Goal: Task Accomplishment & Management: Complete application form

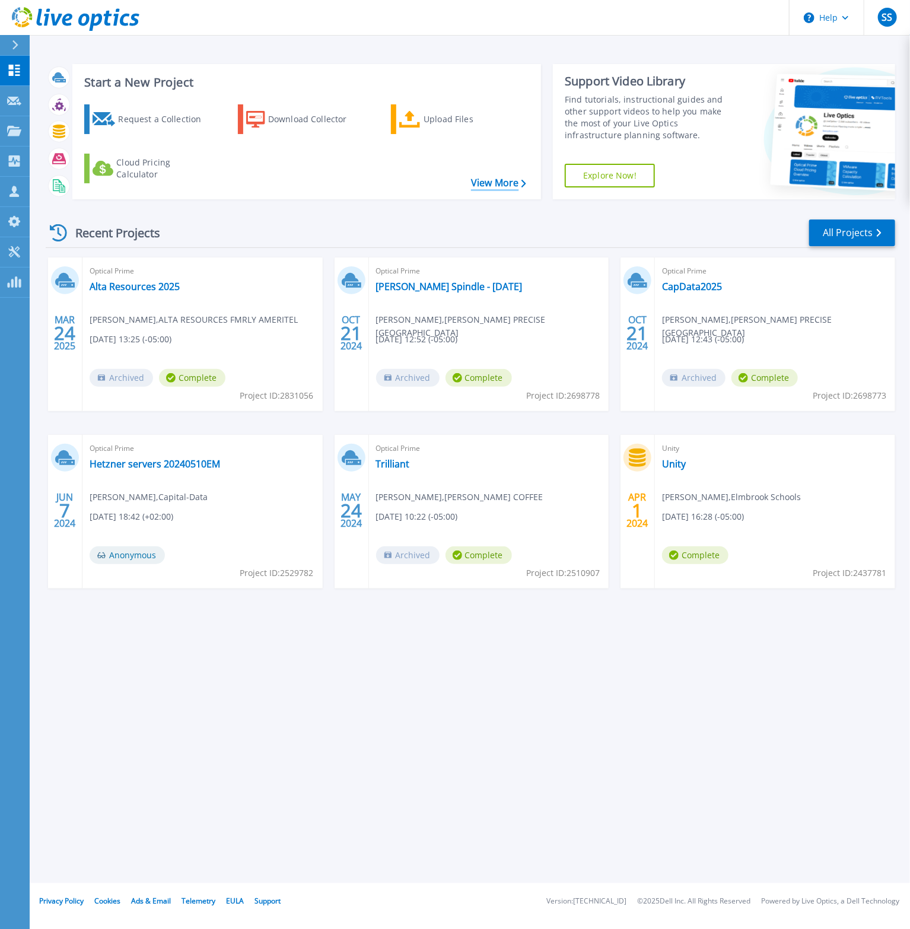
click at [493, 183] on link "View More" at bounding box center [498, 182] width 55 height 11
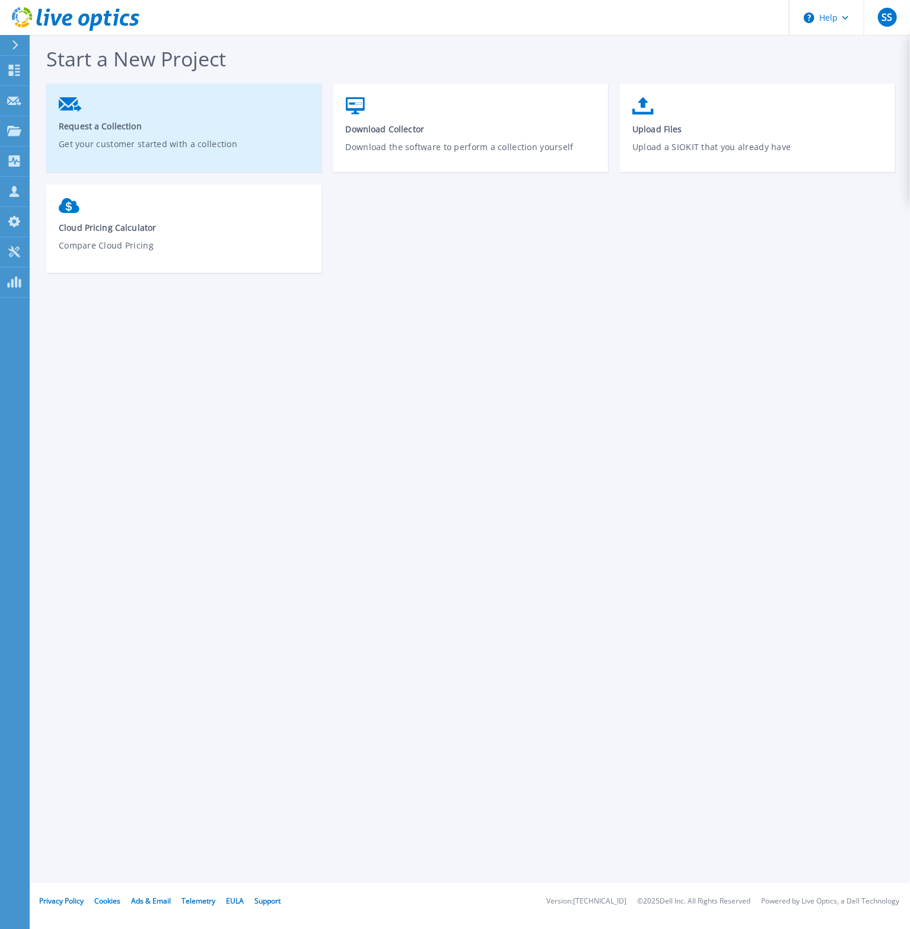
click at [137, 138] on p "Get your customer started with a collection" at bounding box center [184, 151] width 251 height 27
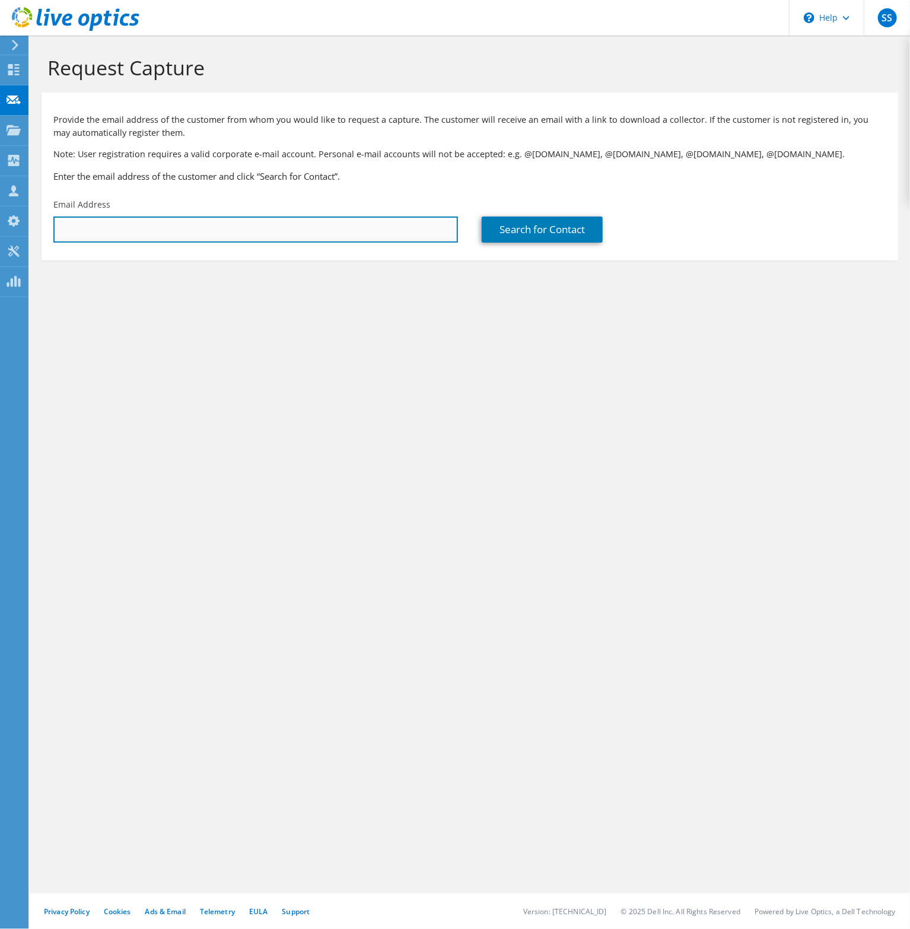
click at [222, 229] on input "text" at bounding box center [255, 230] width 405 height 26
paste input "jfaulkner@eaa.org"
type input "jfaulkner@eaa.org"
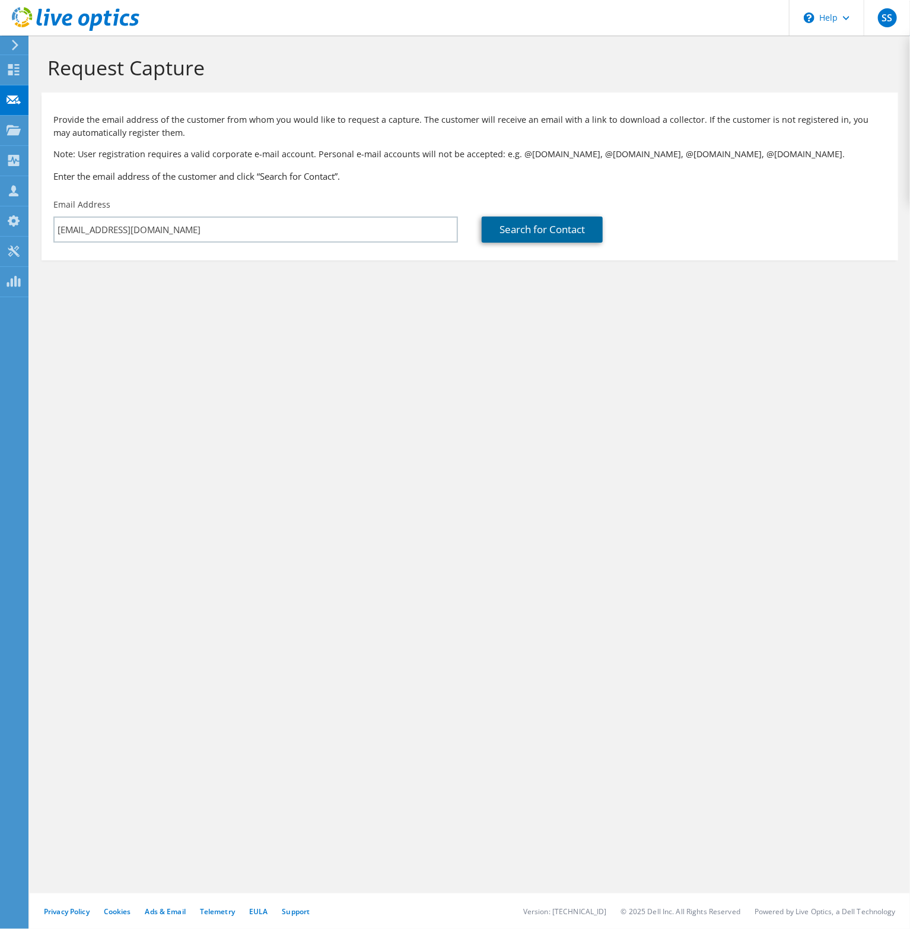
click at [536, 234] on link "Search for Contact" at bounding box center [542, 230] width 121 height 26
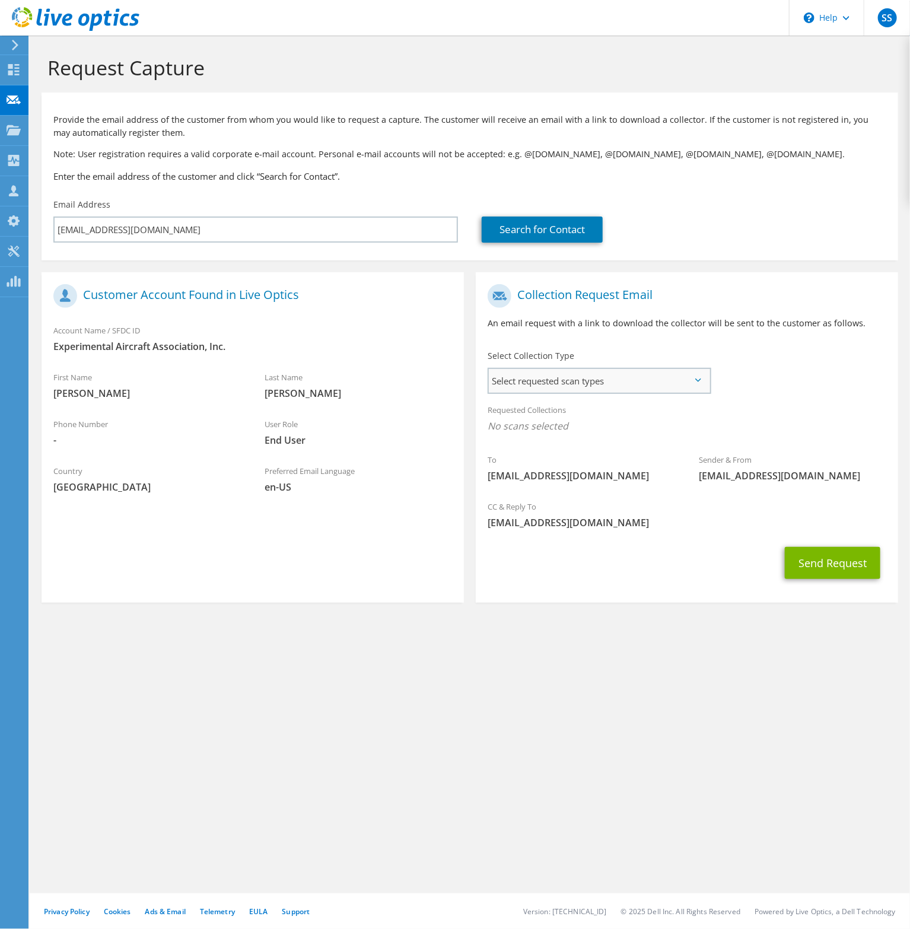
click at [704, 381] on span "Select requested scan types" at bounding box center [599, 381] width 221 height 24
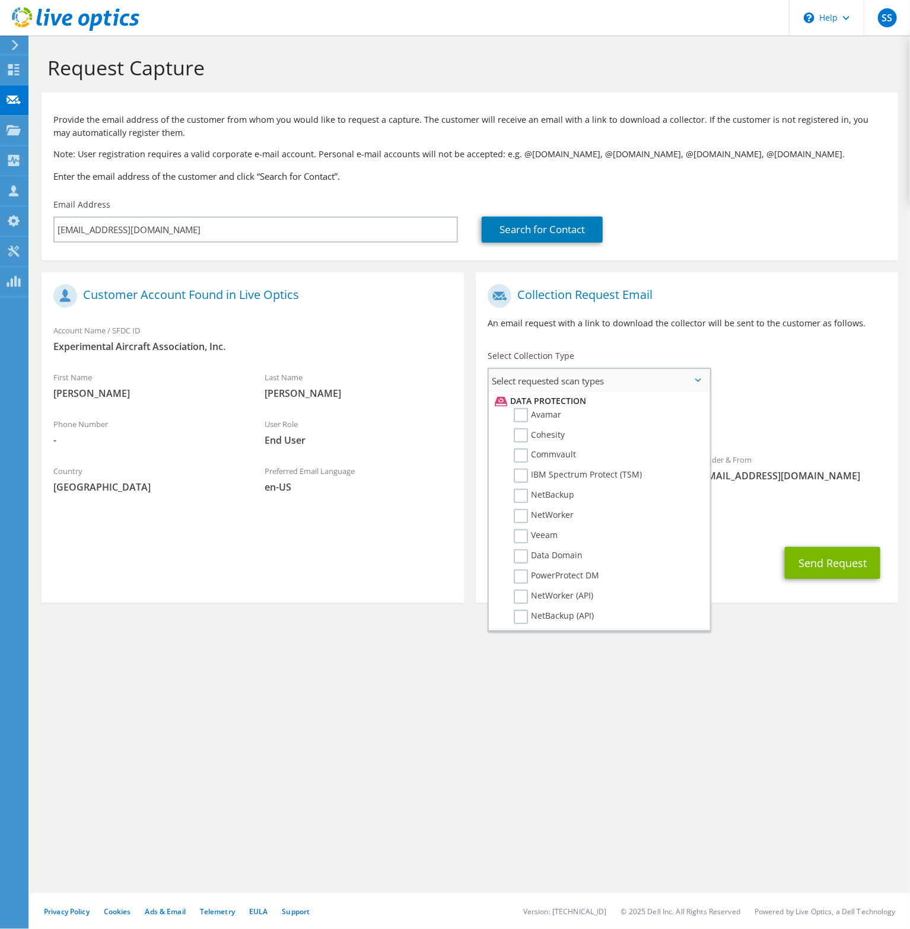
scroll to position [553, 0]
click at [532, 615] on label "Dossier" at bounding box center [537, 622] width 47 height 14
click at [0, 0] on input "Dossier" at bounding box center [0, 0] width 0 height 0
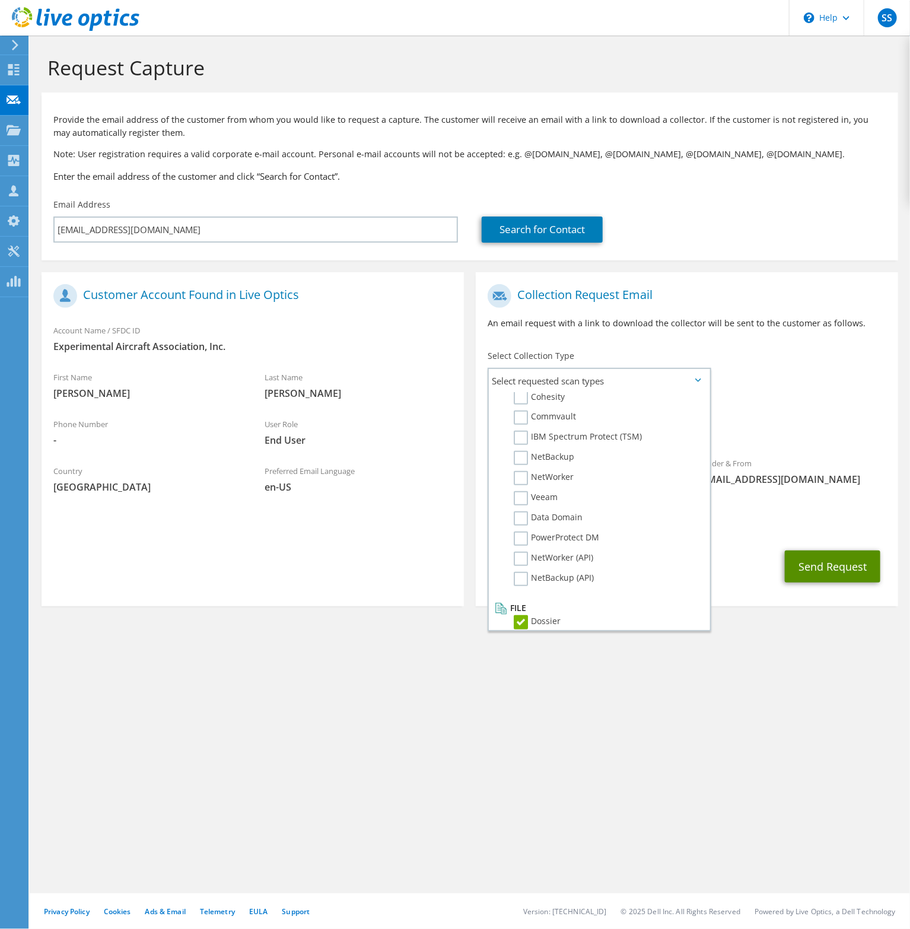
click at [813, 567] on button "Send Request" at bounding box center [833, 567] width 96 height 32
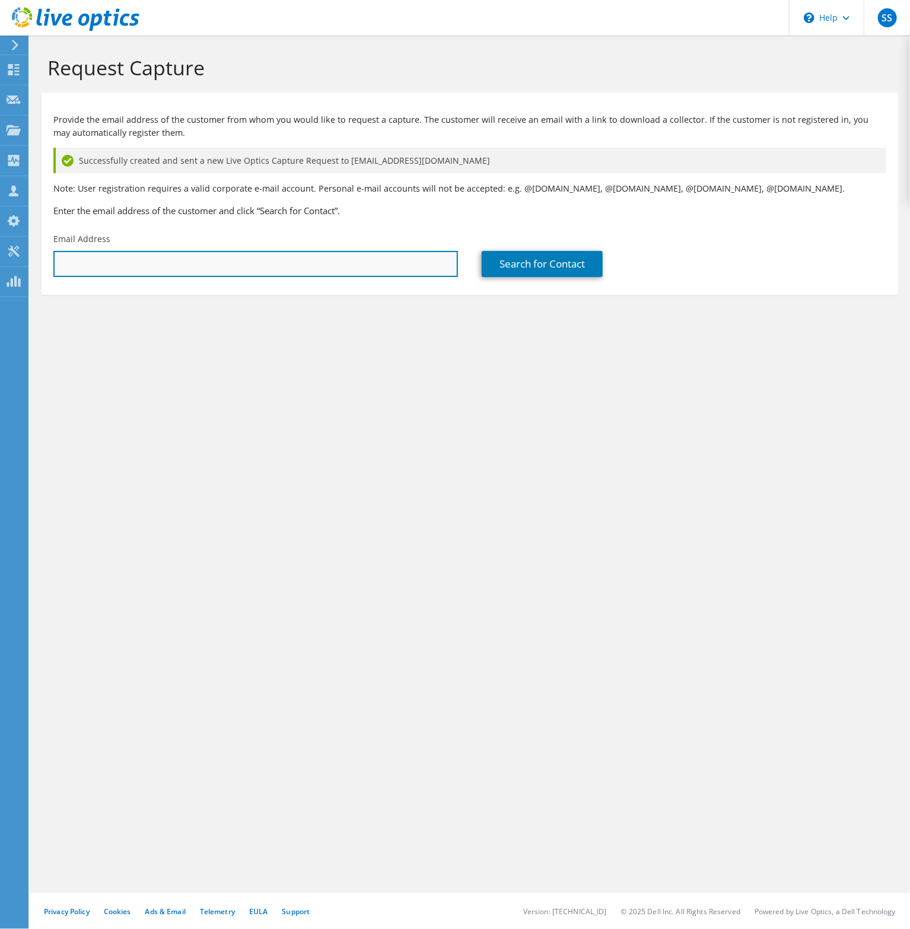
click at [157, 268] on input "text" at bounding box center [255, 264] width 405 height 26
type input "jfaulkner@eaa.org"
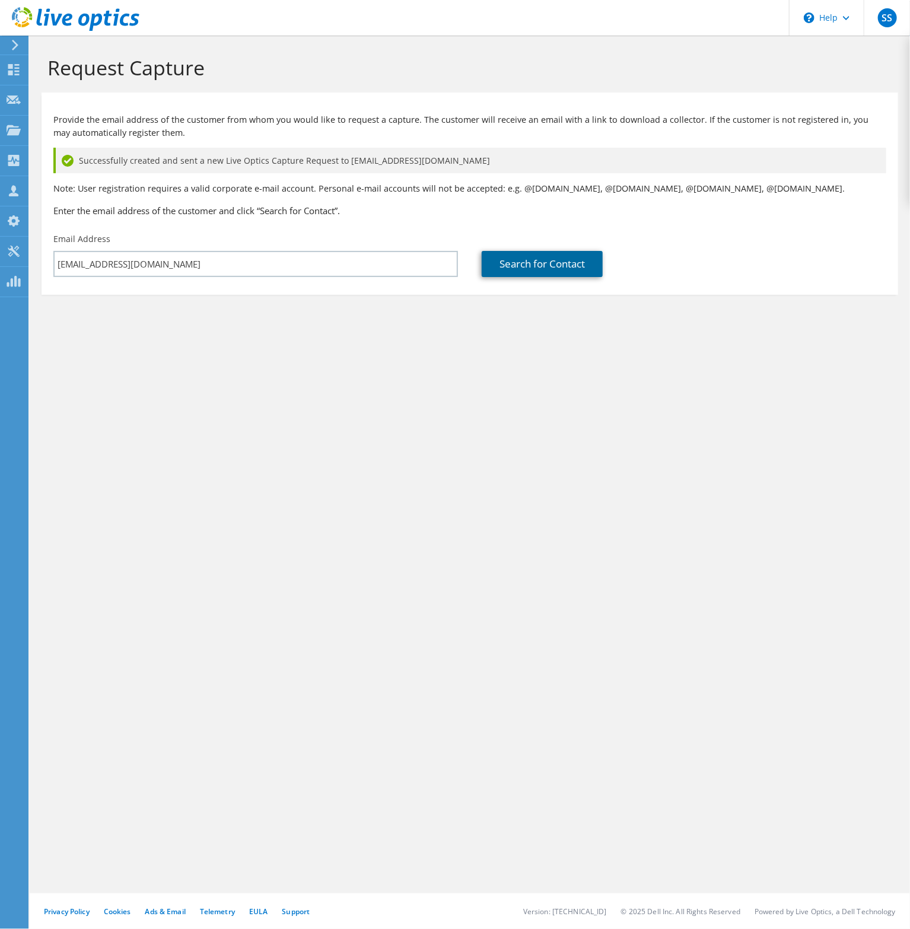
click at [503, 260] on link "Search for Contact" at bounding box center [542, 264] width 121 height 26
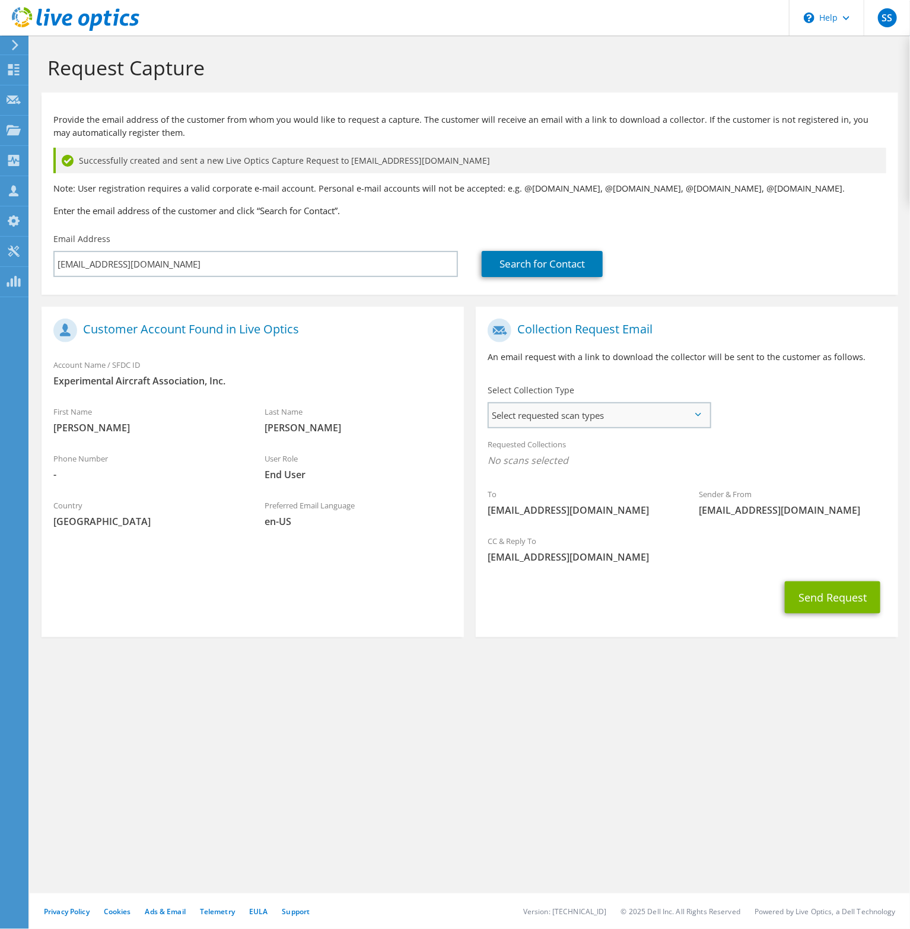
click at [703, 415] on span "Select requested scan types" at bounding box center [599, 415] width 221 height 24
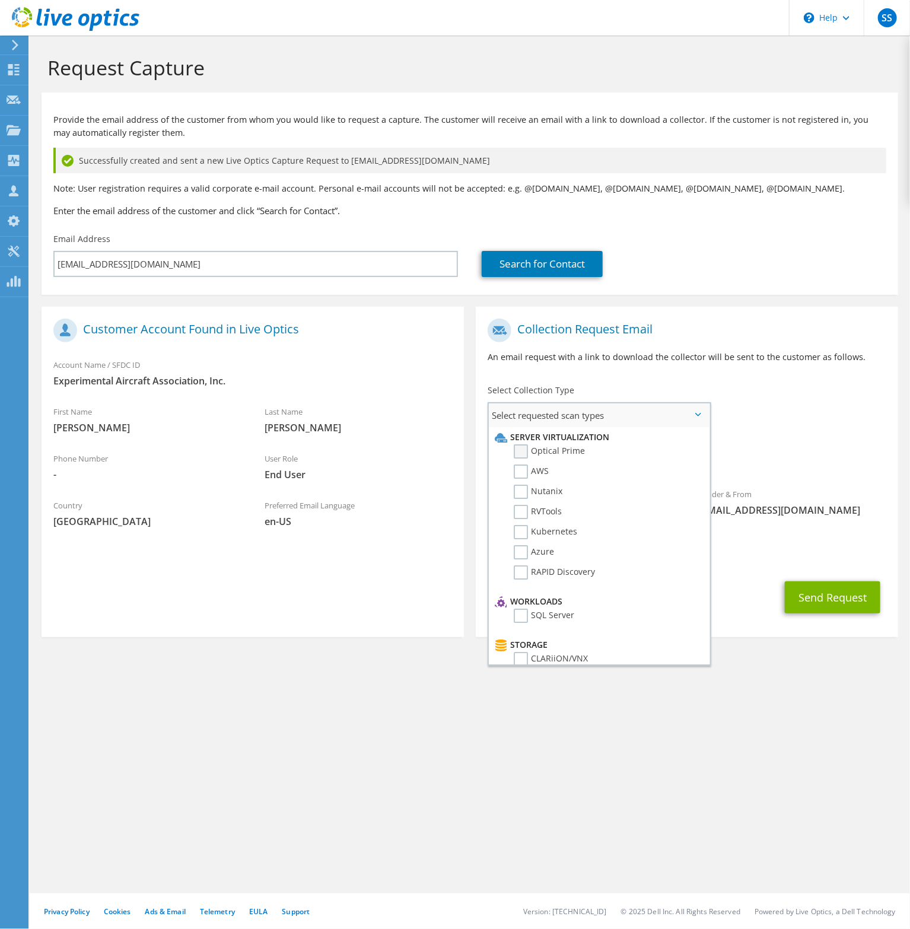
click at [519, 454] on label "Optical Prime" at bounding box center [549, 451] width 71 height 14
click at [0, 0] on input "Optical Prime" at bounding box center [0, 0] width 0 height 0
click at [794, 425] on div "To jfaulkner@eaa.org Sender & From liveoptics@liveoptics.com" at bounding box center [687, 423] width 422 height 220
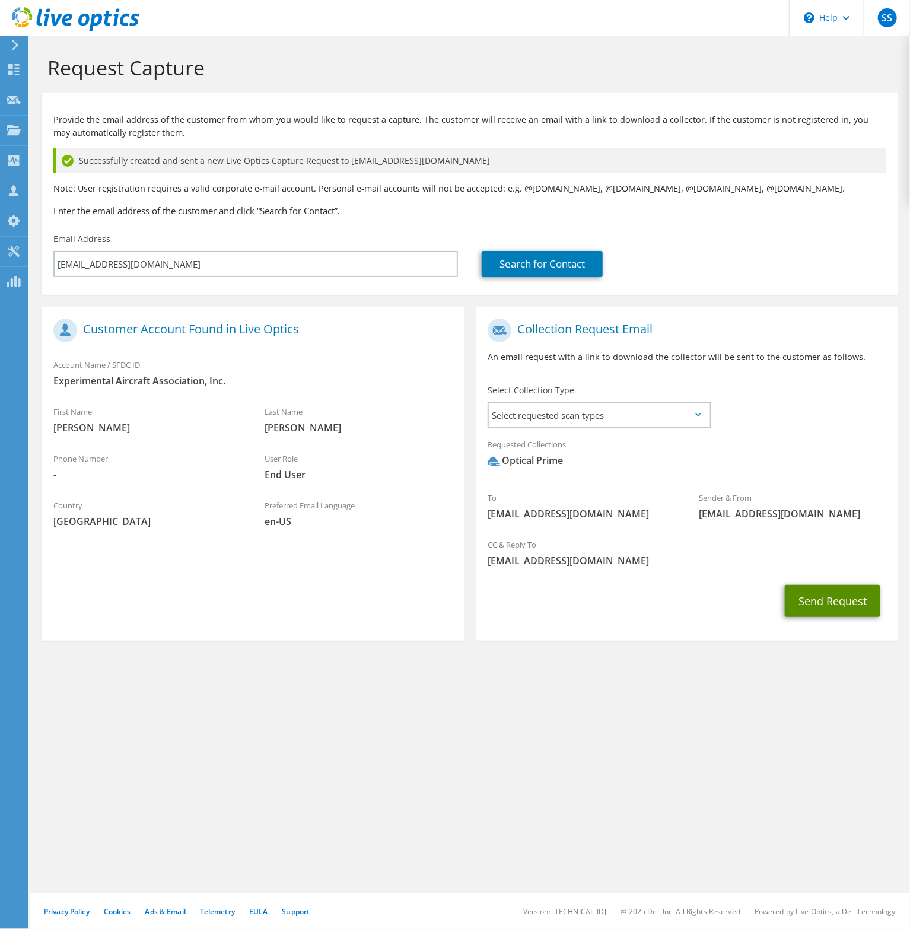
click at [827, 605] on button "Send Request" at bounding box center [833, 601] width 96 height 32
